Goal: Task Accomplishment & Management: Complete application form

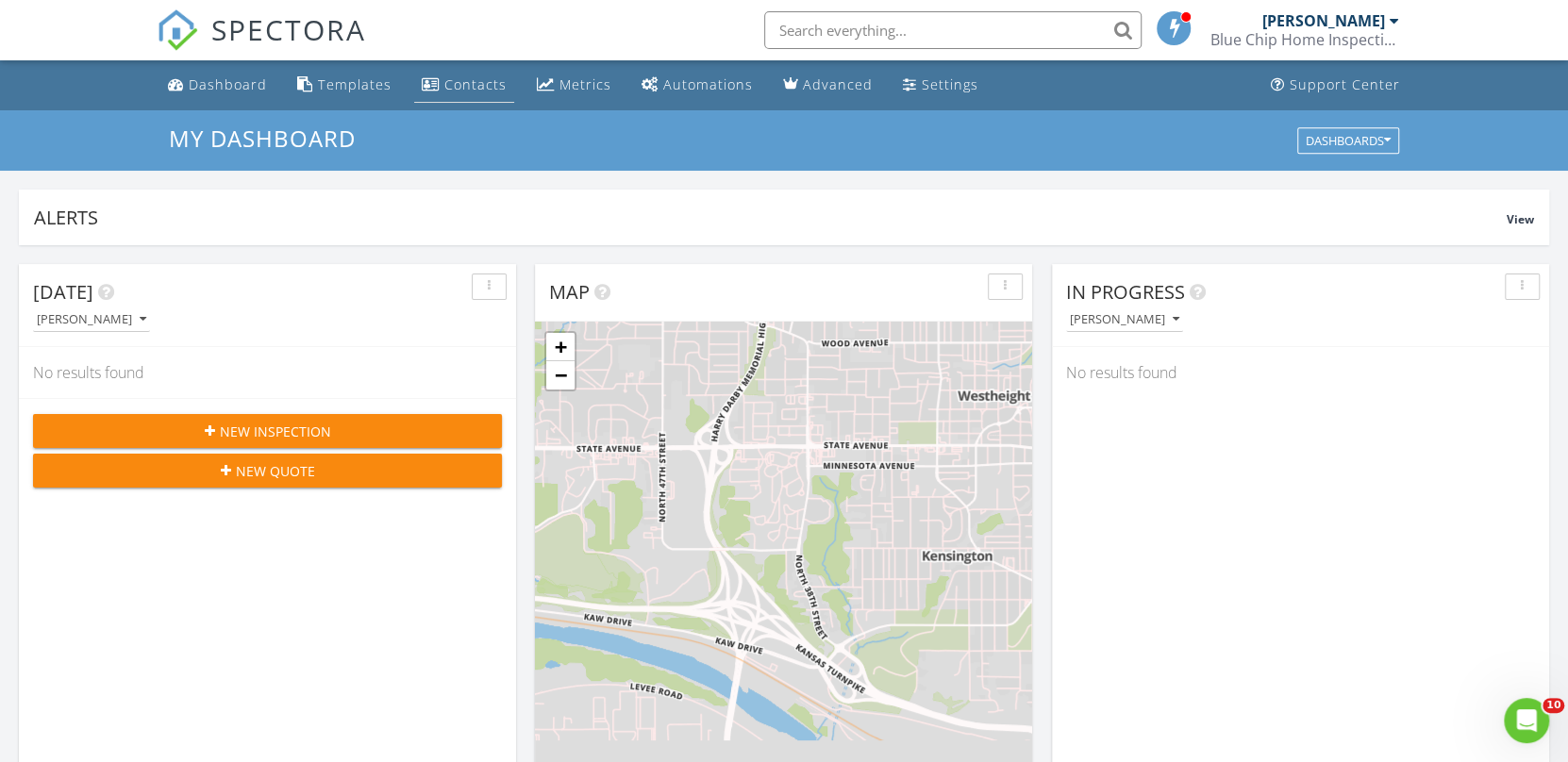
click at [471, 87] on div "Contacts" at bounding box center [475, 84] width 62 height 18
click at [319, 436] on span "New Inspection" at bounding box center [276, 432] width 111 height 20
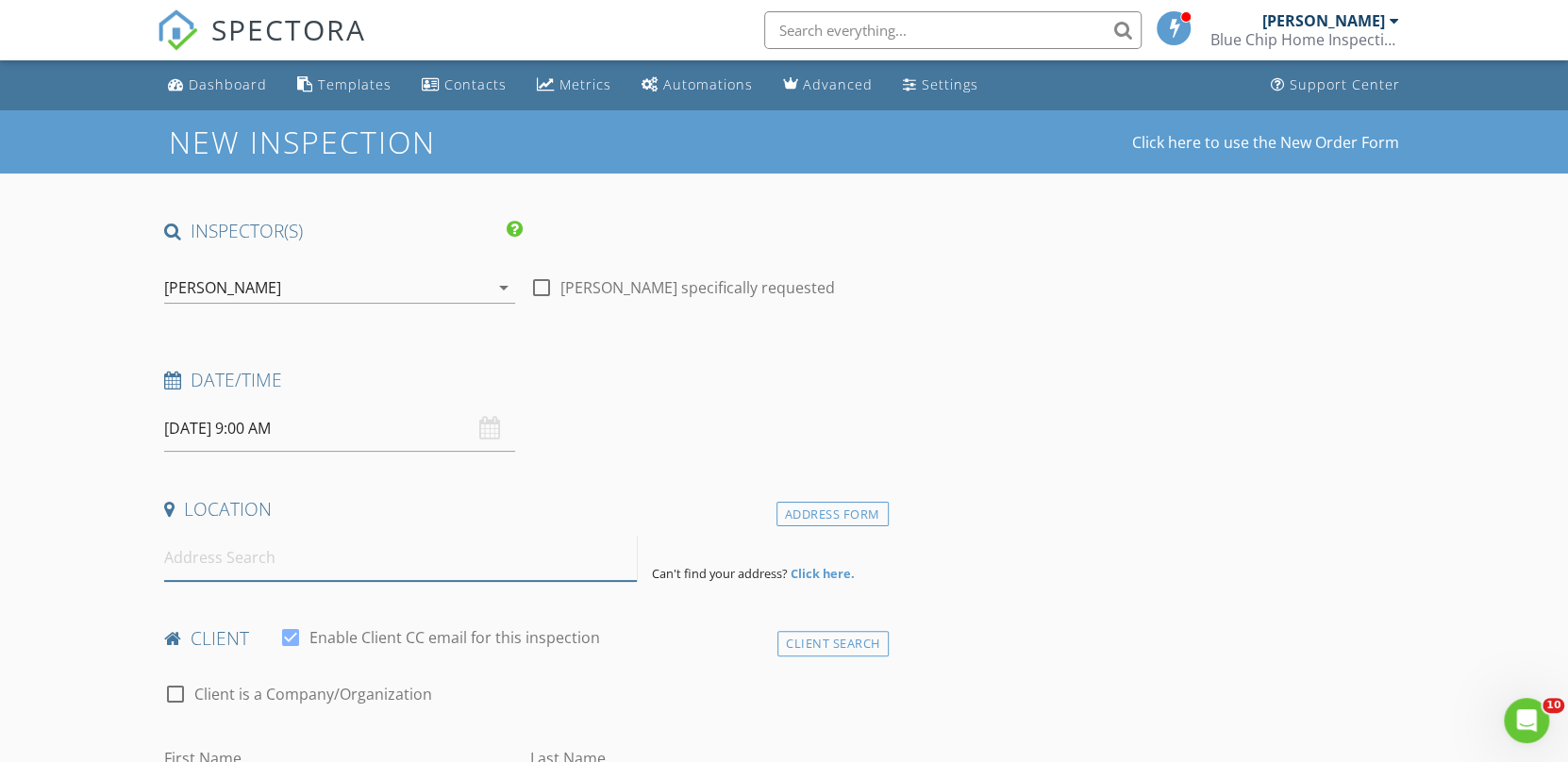
click at [239, 555] on input at bounding box center [400, 558] width 472 height 47
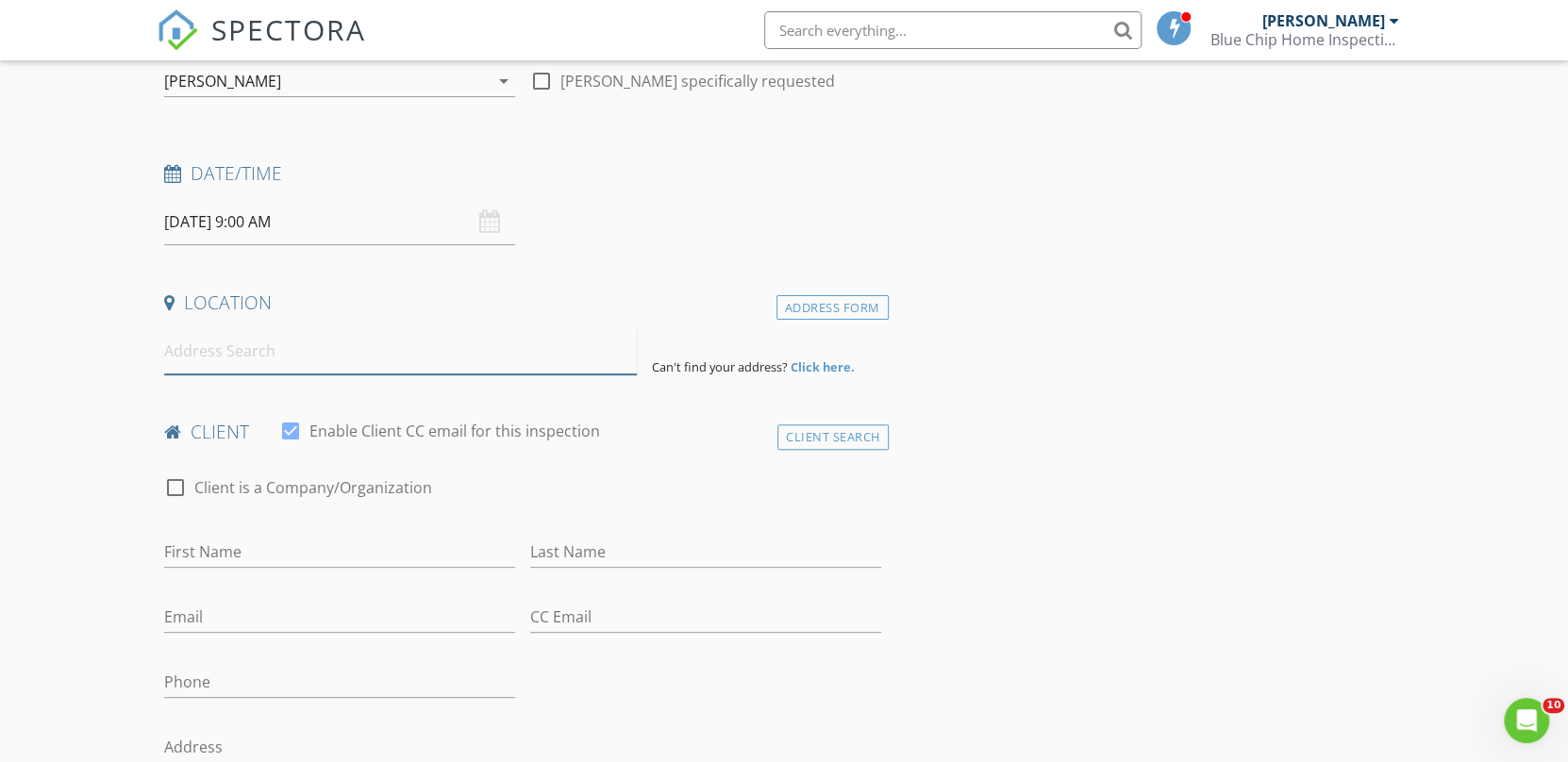
scroll to position [211, 0]
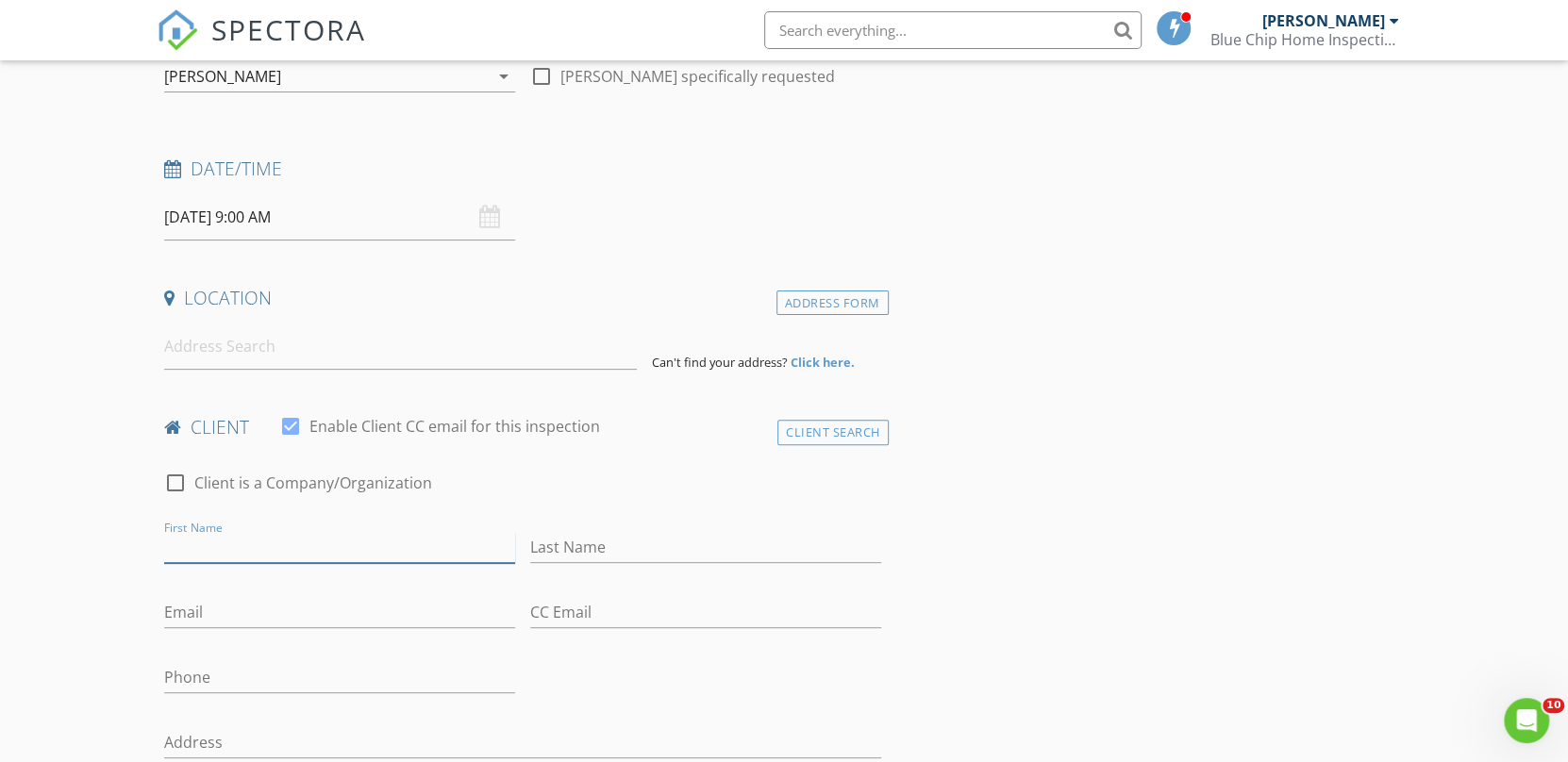
click at [239, 555] on input "First Name" at bounding box center [339, 547] width 351 height 31
type input "[PERSON_NAME]"
click at [309, 610] on input "Email" at bounding box center [339, 612] width 351 height 31
type input "[EMAIL_ADDRESS][DOMAIN_NAME]"
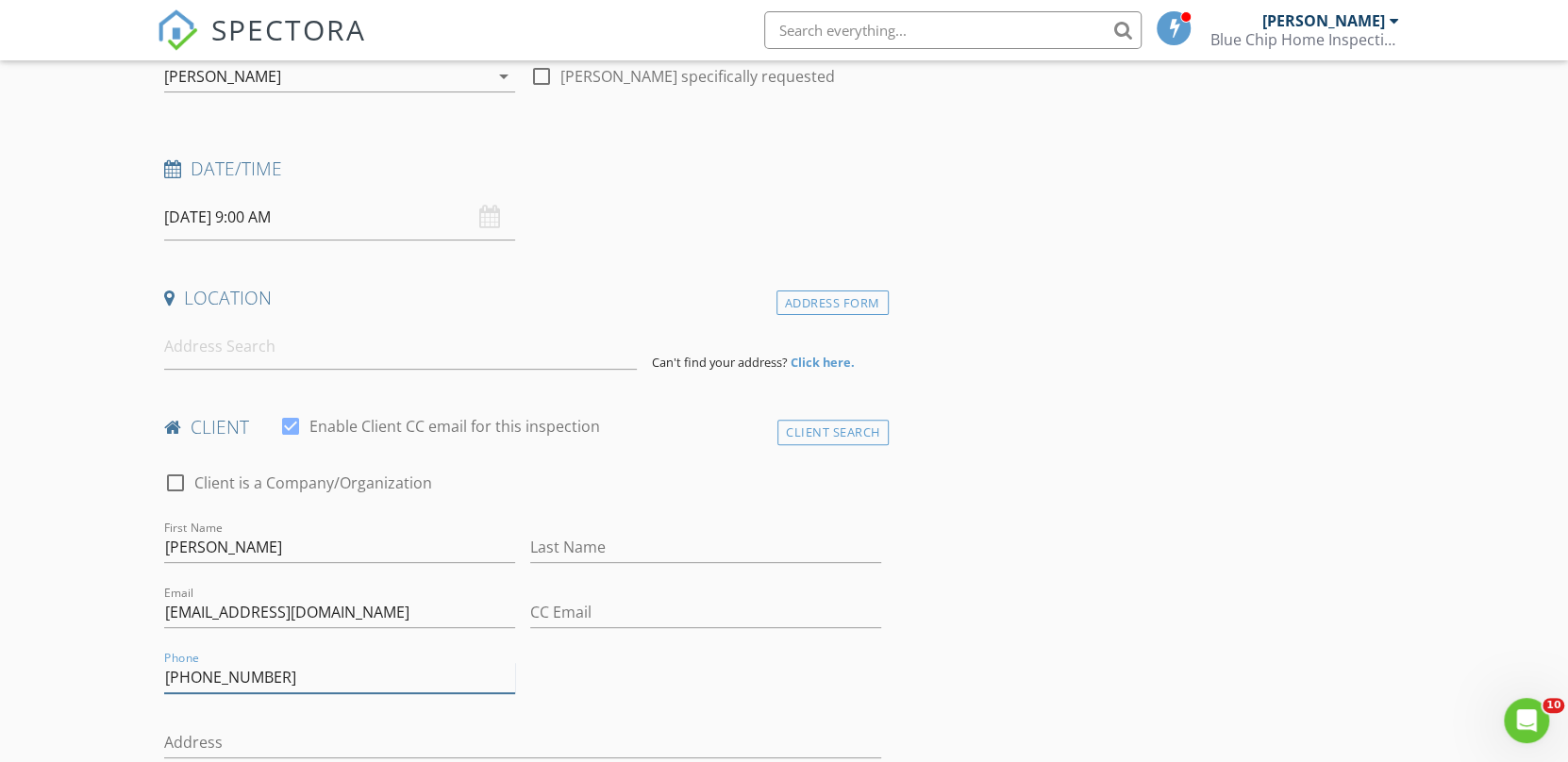
type input "[PHONE_NUMBER]"
click at [564, 555] on input "Last Name" at bounding box center [705, 547] width 351 height 31
type input "Armswood"
click at [239, 331] on input at bounding box center [400, 346] width 472 height 47
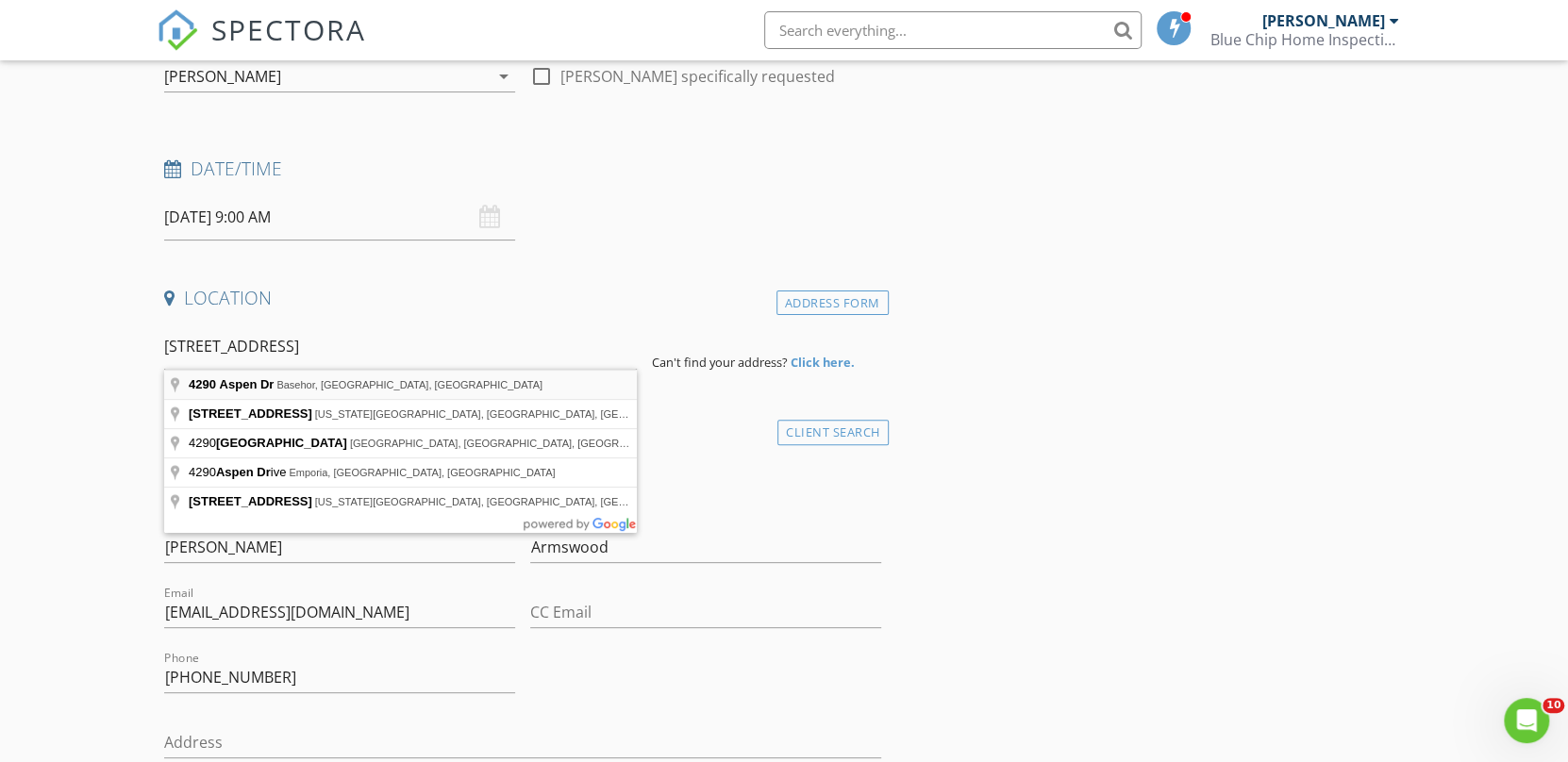
type input "4290 Aspen Dr, Basehor, KS, USA"
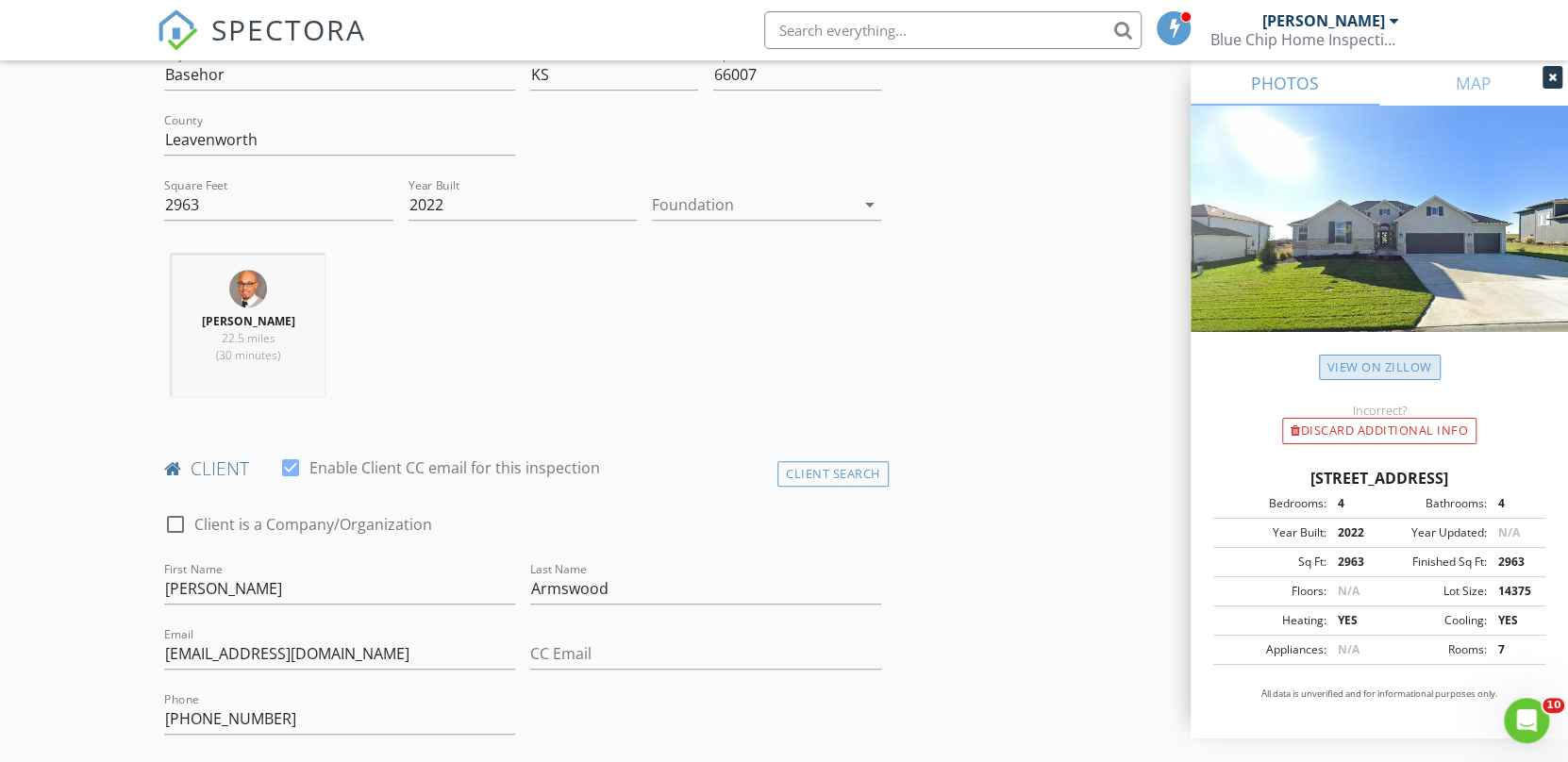
scroll to position [556, 0]
click at [868, 208] on icon "arrow_drop_down" at bounding box center [869, 204] width 23 height 23
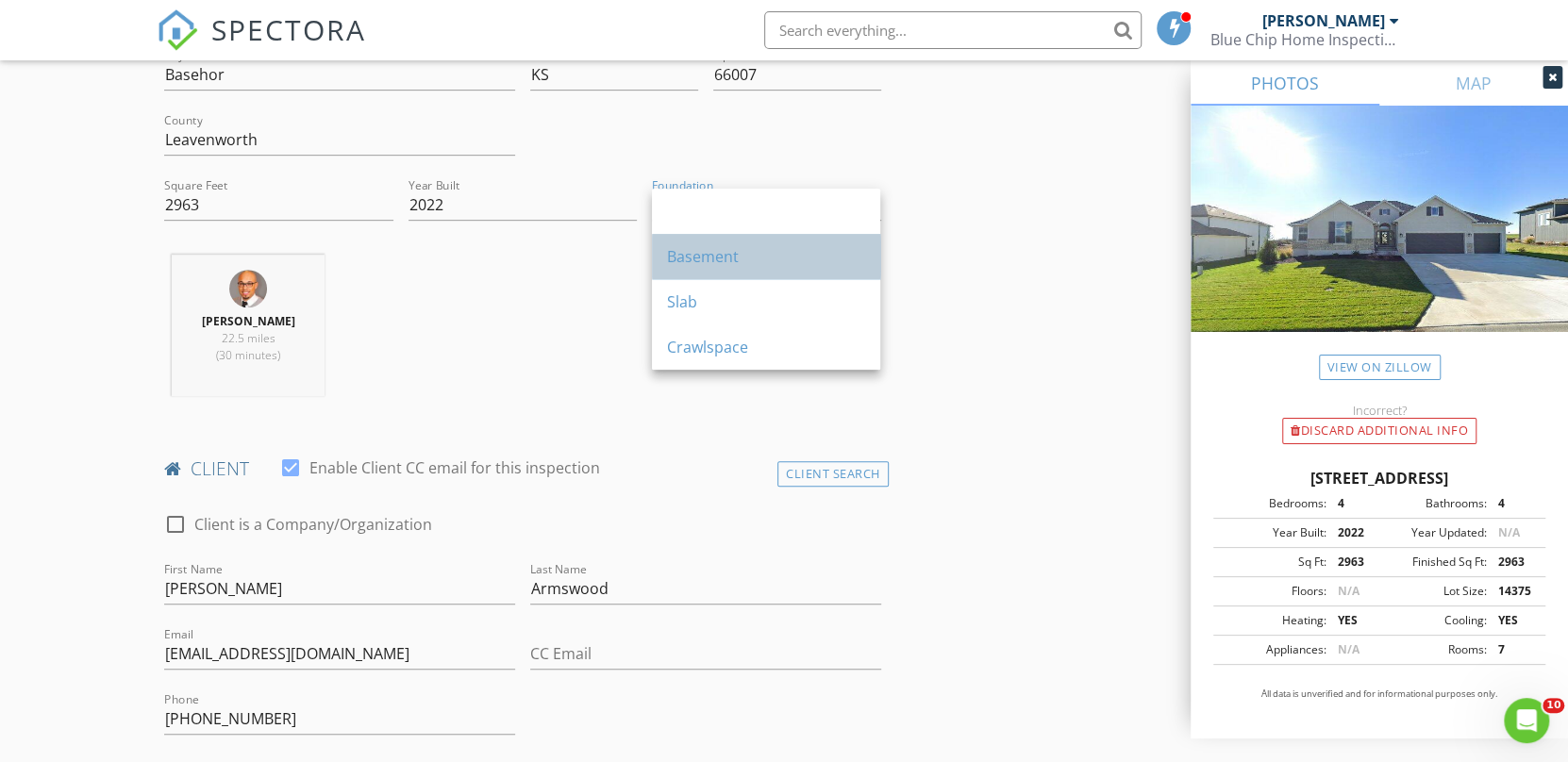
click at [759, 258] on div "Basement" at bounding box center [766, 256] width 198 height 23
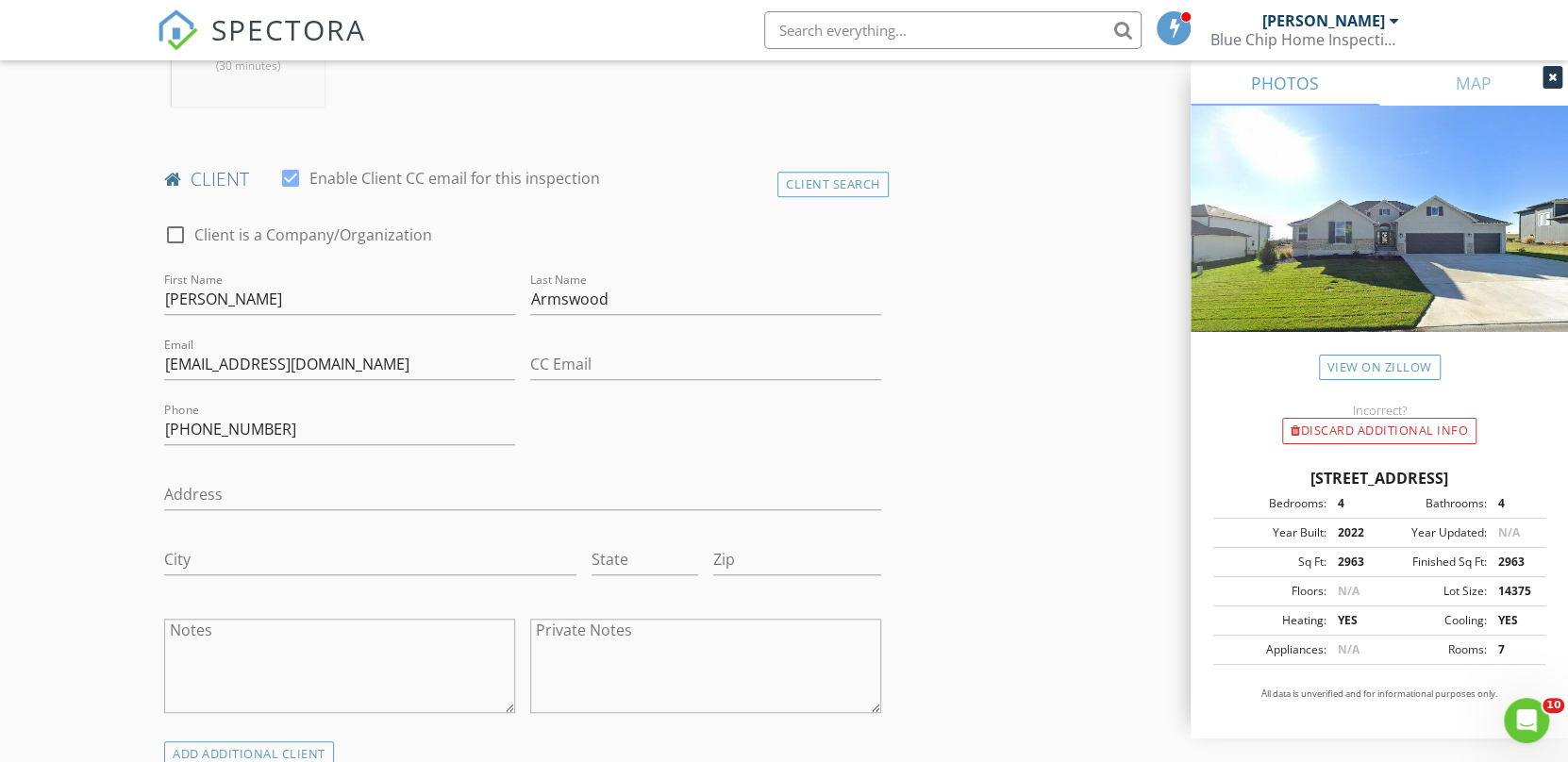
scroll to position [1192, 0]
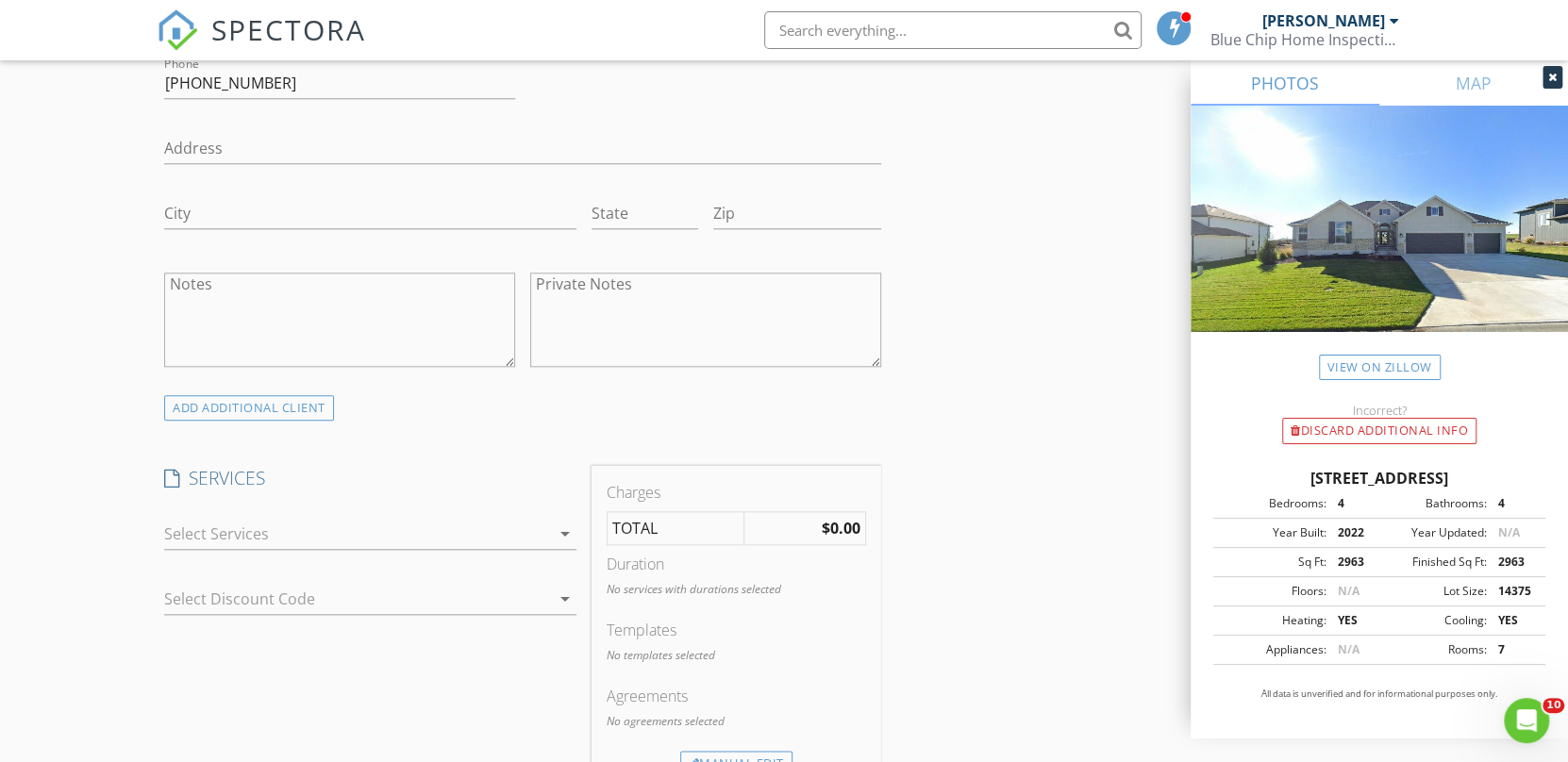
click at [562, 530] on icon "arrow_drop_down" at bounding box center [564, 534] width 23 height 23
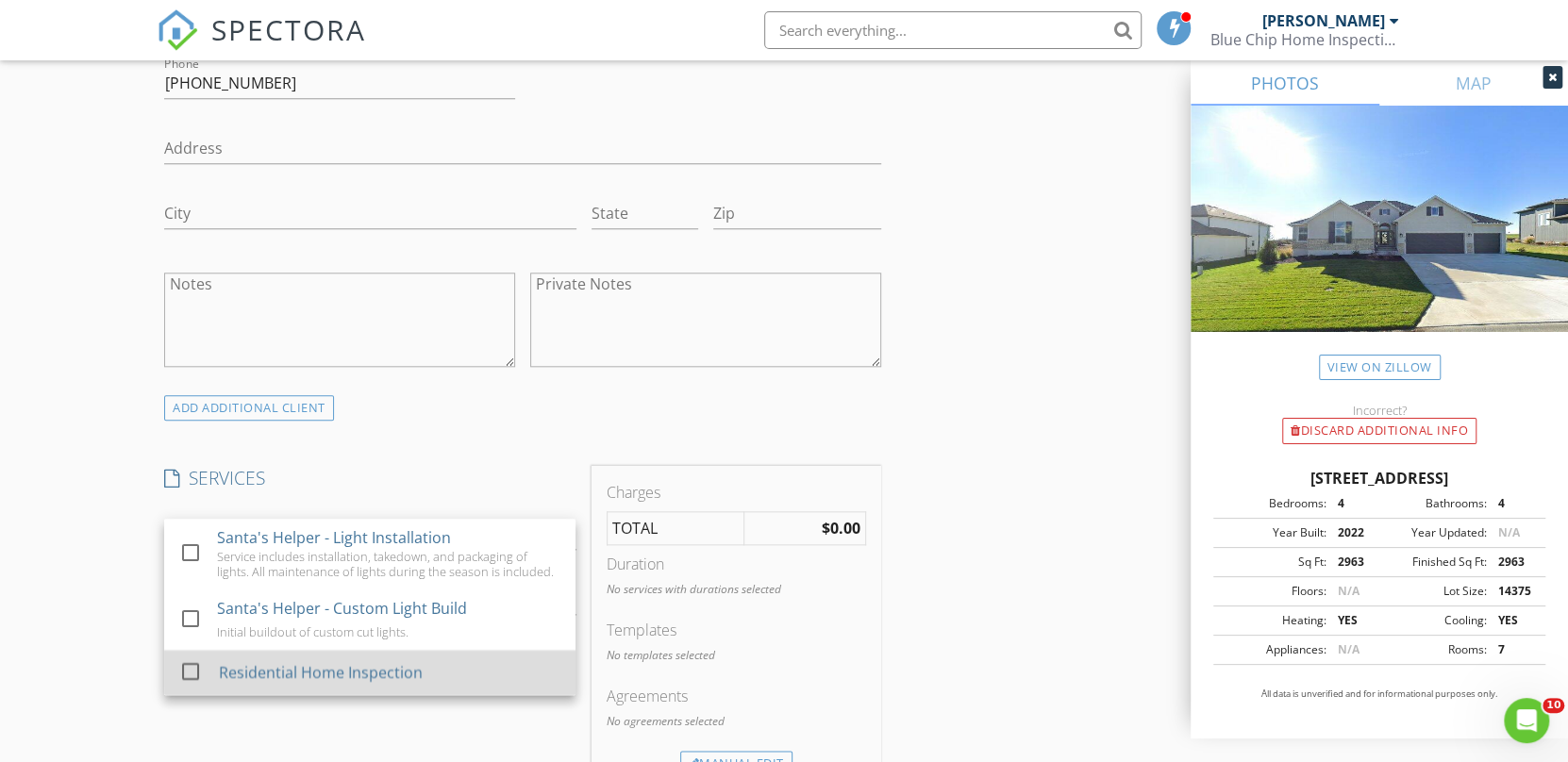
click at [193, 674] on div at bounding box center [190, 672] width 32 height 32
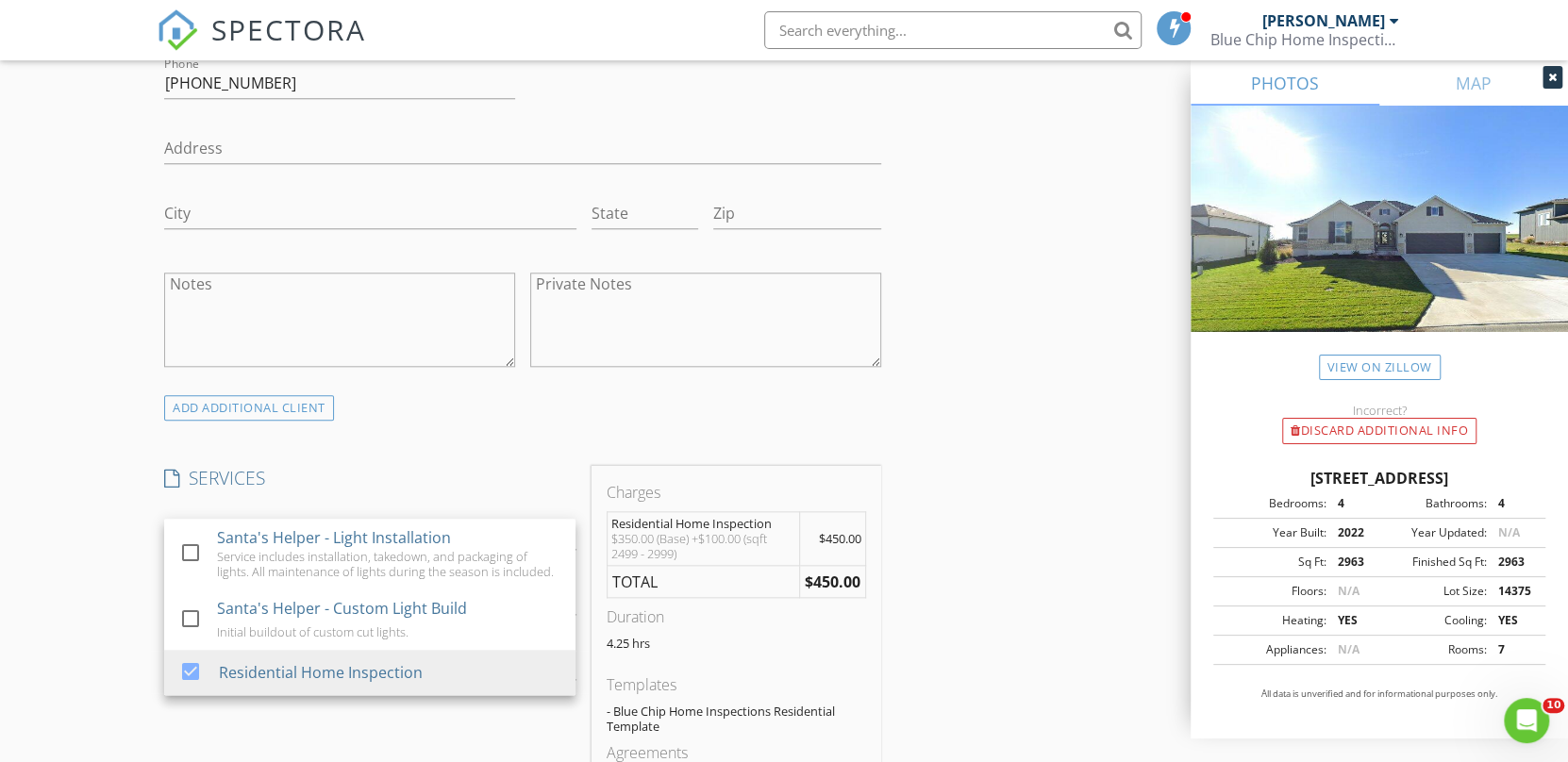
click at [979, 482] on div "INSPECTOR(S) check_box Benjamin Bradley PRIMARY Benjamin Bradley arrow_drop_dow…" at bounding box center [784, 701] width 1255 height 3348
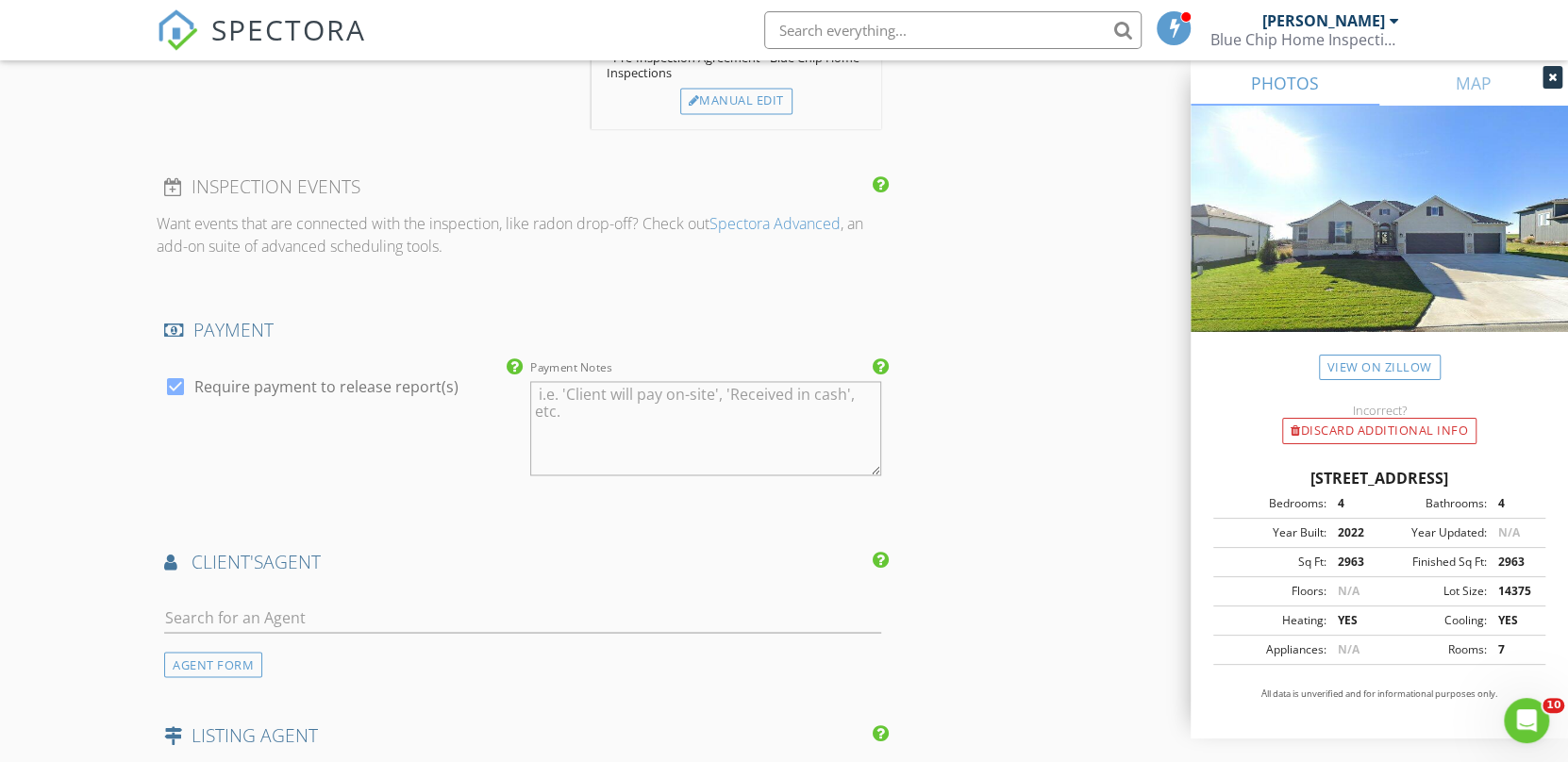
scroll to position [1913, 0]
click at [570, 619] on input "text" at bounding box center [522, 618] width 717 height 31
type input "[PERSON_NAME]"
click at [278, 664] on div "KC Home Adventures" at bounding box center [277, 671] width 117 height 15
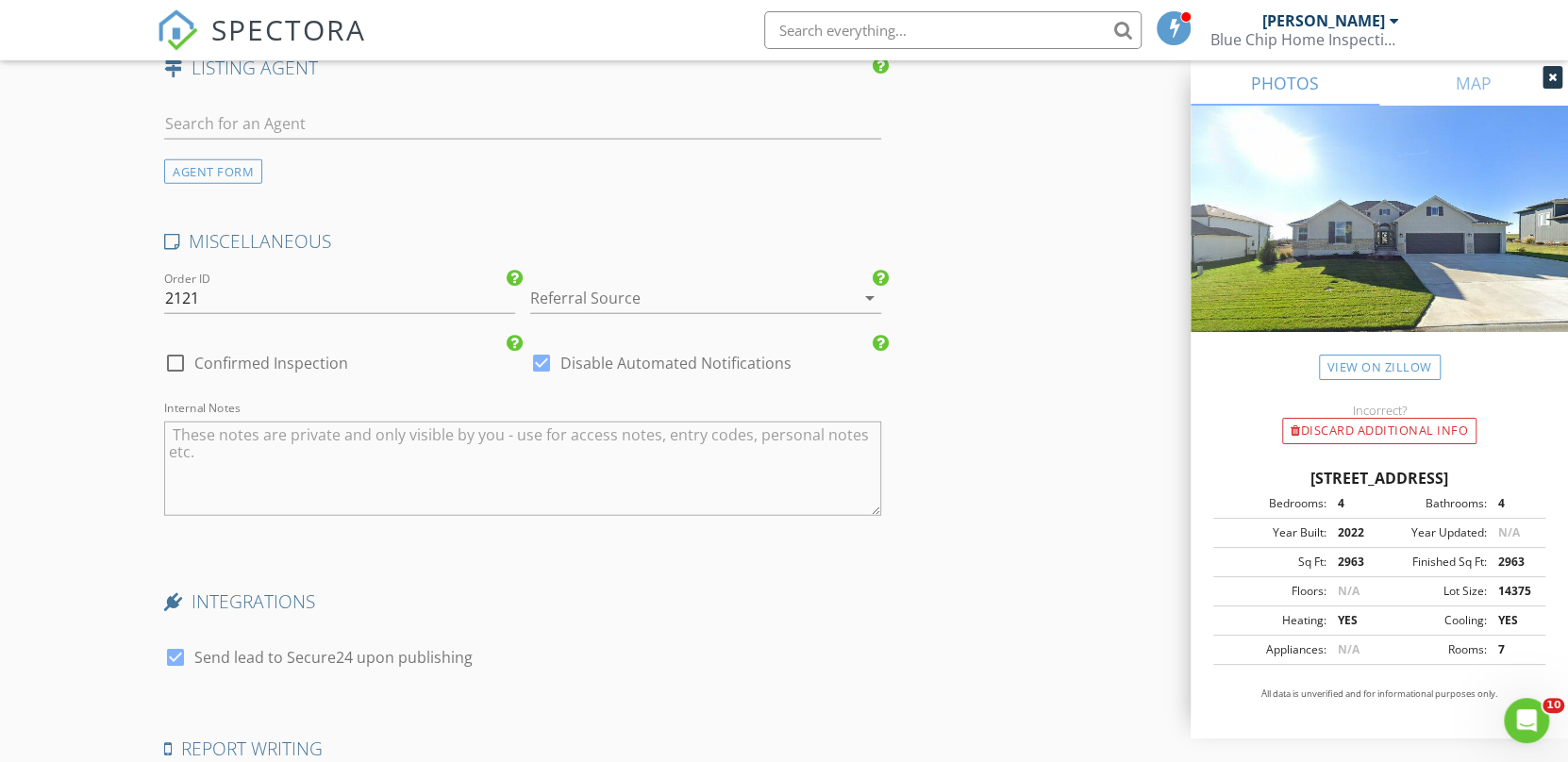
scroll to position [3008, 0]
click at [174, 359] on div at bounding box center [176, 365] width 32 height 32
checkbox input "true"
click at [542, 361] on div at bounding box center [542, 365] width 32 height 32
checkbox input "false"
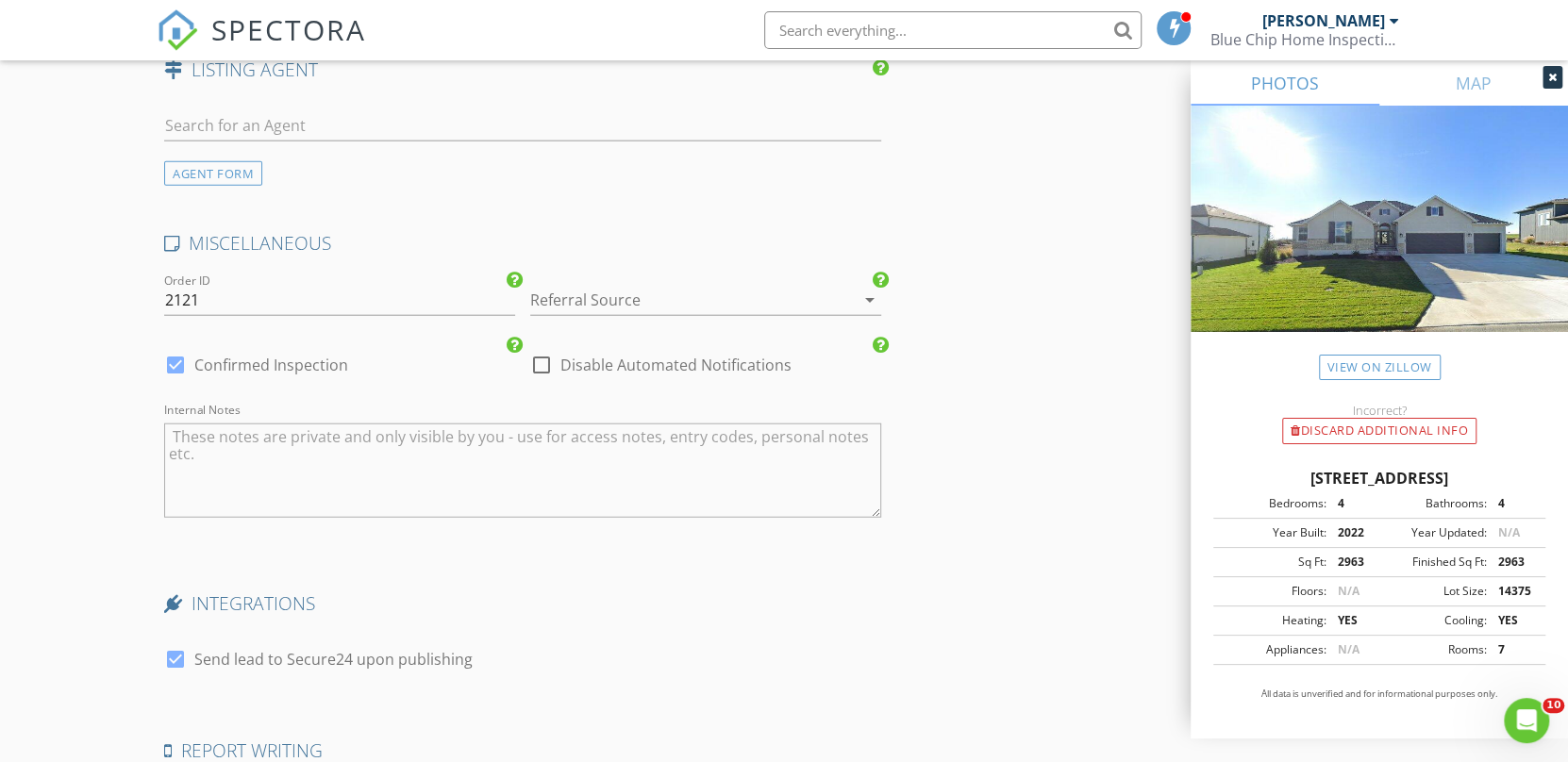
scroll to position [3276, 0]
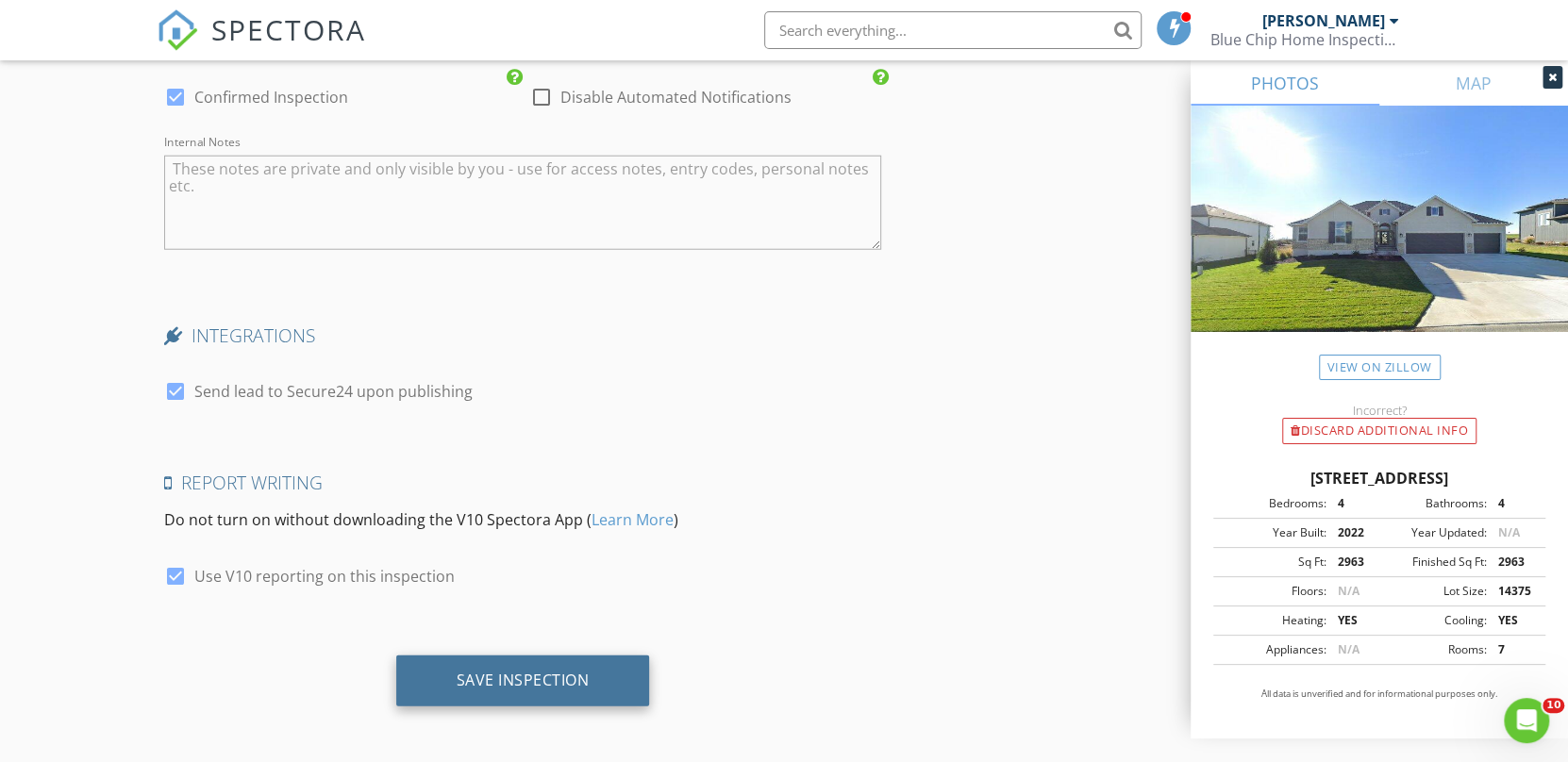
click at [519, 675] on div "Save Inspection" at bounding box center [523, 680] width 133 height 19
